Goal: Task Accomplishment & Management: Manage account settings

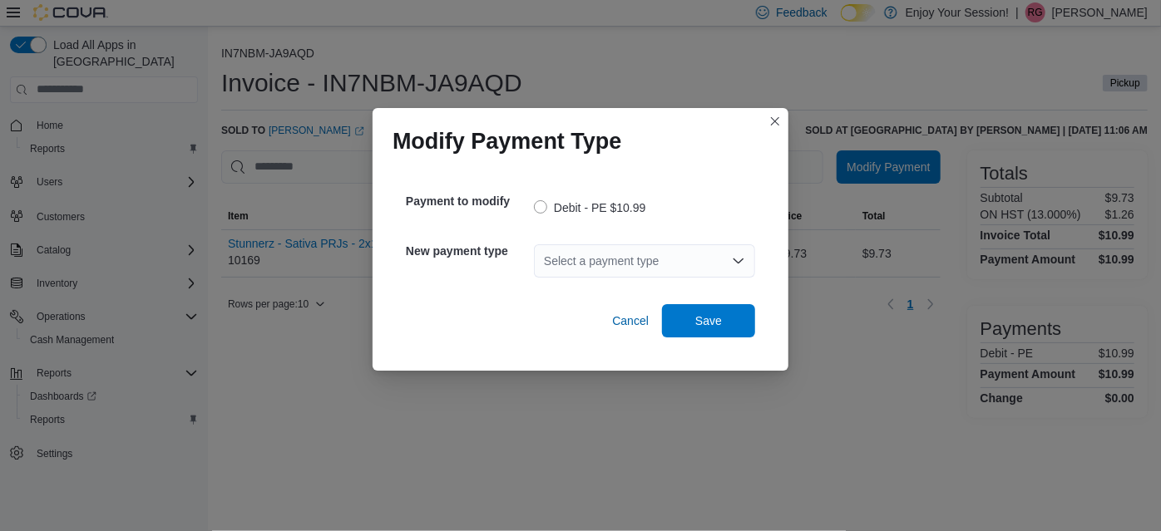
click at [589, 265] on div "Select a payment type" at bounding box center [644, 260] width 221 height 33
click at [693, 176] on div "Payment to modify Debit - PE $10.99 New payment type Select a payment type Canc…" at bounding box center [581, 259] width 376 height 183
click at [630, 323] on span "Cancel" at bounding box center [630, 321] width 37 height 17
